Goal: Navigation & Orientation: Find specific page/section

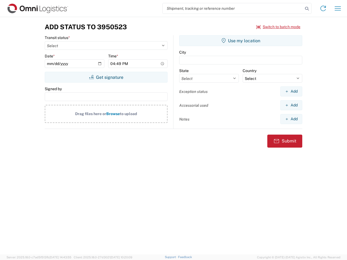
click at [233, 8] on input "search" at bounding box center [232, 8] width 140 height 10
click at [306, 9] on icon at bounding box center [307, 9] width 8 height 8
click at [323, 8] on icon at bounding box center [322, 8] width 9 height 9
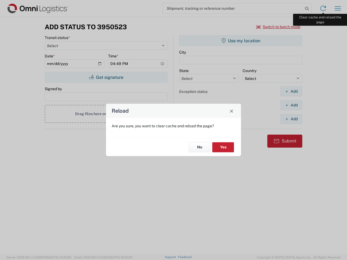
click at [337, 8] on div "Reload Are you sure, you want to clear cache and reload the page? No Yes" at bounding box center [173, 130] width 347 height 260
click at [278, 27] on div "Reload Are you sure, you want to clear cache and reload the page? No Yes" at bounding box center [173, 130] width 347 height 260
click at [106, 77] on div "Reload Are you sure, you want to clear cache and reload the page? No Yes" at bounding box center [173, 130] width 347 height 260
click at [240, 41] on div "Reload Are you sure, you want to clear cache and reload the page? No Yes" at bounding box center [173, 130] width 347 height 260
click at [291, 91] on div "Reload Are you sure, you want to clear cache and reload the page? No Yes" at bounding box center [173, 130] width 347 height 260
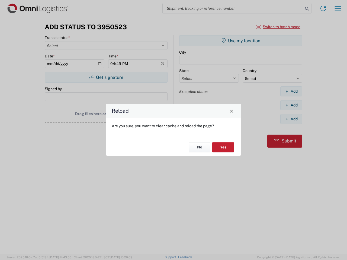
click at [291, 105] on div "Reload Are you sure, you want to clear cache and reload the page? No Yes" at bounding box center [173, 130] width 347 height 260
click at [291, 119] on div "Reload Are you sure, you want to clear cache and reload the page? No Yes" at bounding box center [173, 130] width 347 height 260
